Goal: Transaction & Acquisition: Book appointment/travel/reservation

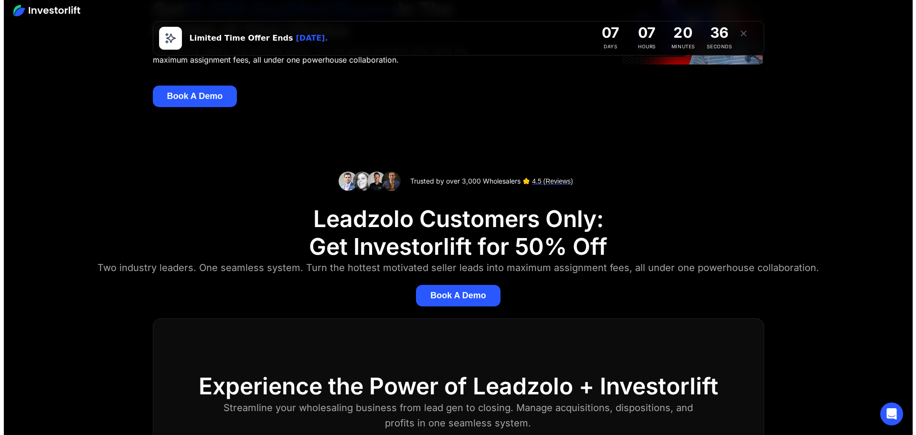
scroll to position [113, 0]
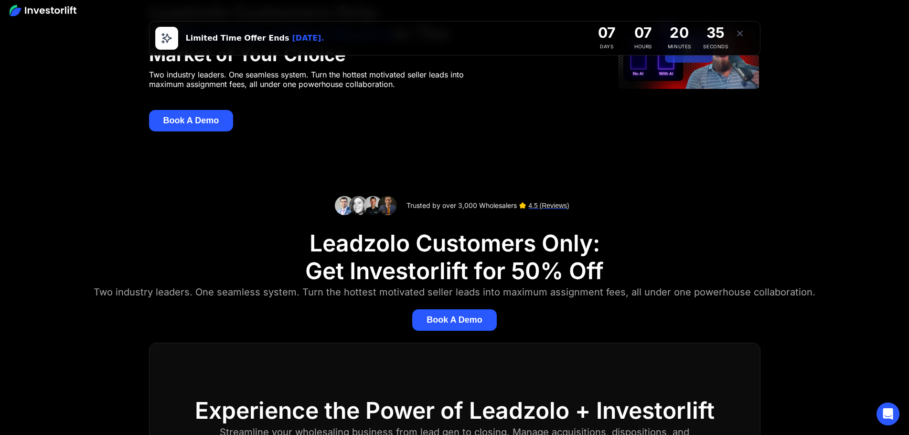
click at [465, 317] on button "Book A Demo" at bounding box center [454, 319] width 85 height 21
